Goal: Check status: Check status

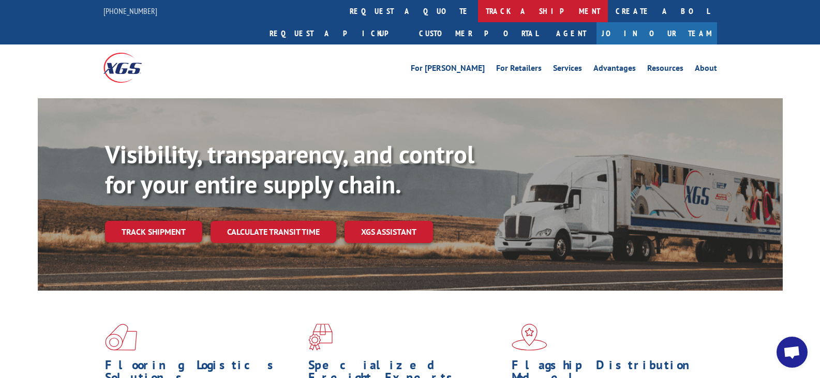
click at [478, 12] on link "track a shipment" at bounding box center [543, 11] width 130 height 22
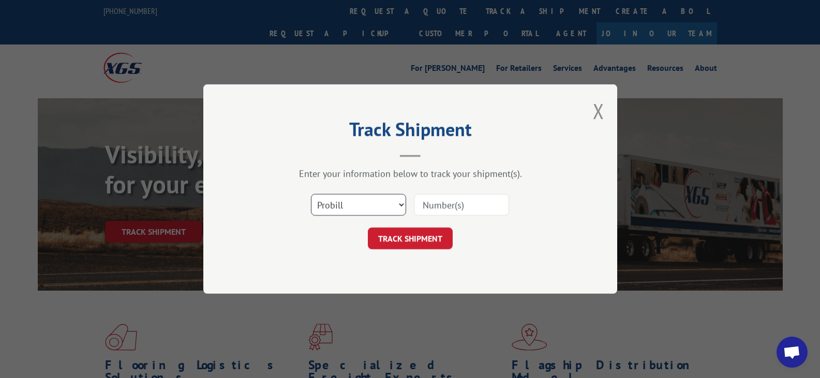
click at [380, 202] on select "Select category... Probill BOL PO" at bounding box center [358, 205] width 95 height 22
select select "po"
click at [311, 194] on select "Select category... Probill BOL PO" at bounding box center [358, 205] width 95 height 22
click at [465, 210] on input at bounding box center [461, 205] width 95 height 22
type input "PS063256"
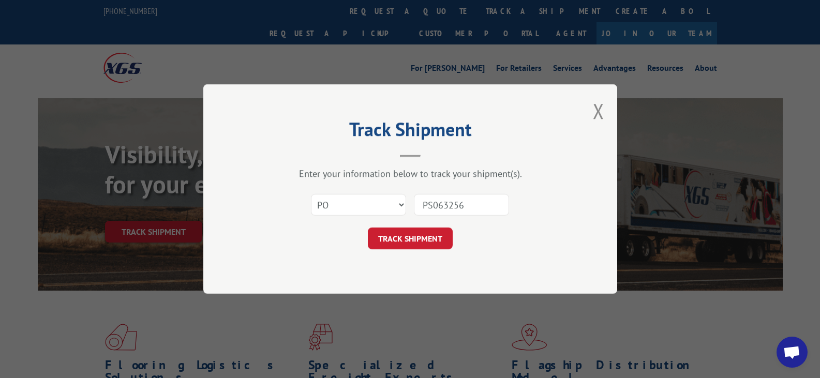
click button "TRACK SHIPMENT" at bounding box center [410, 239] width 85 height 22
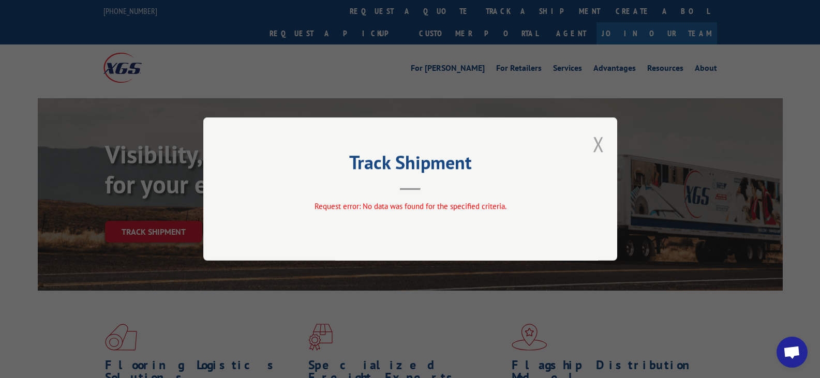
click at [596, 145] on button "Close modal" at bounding box center [598, 143] width 11 height 27
